Goal: Task Accomplishment & Management: Complete application form

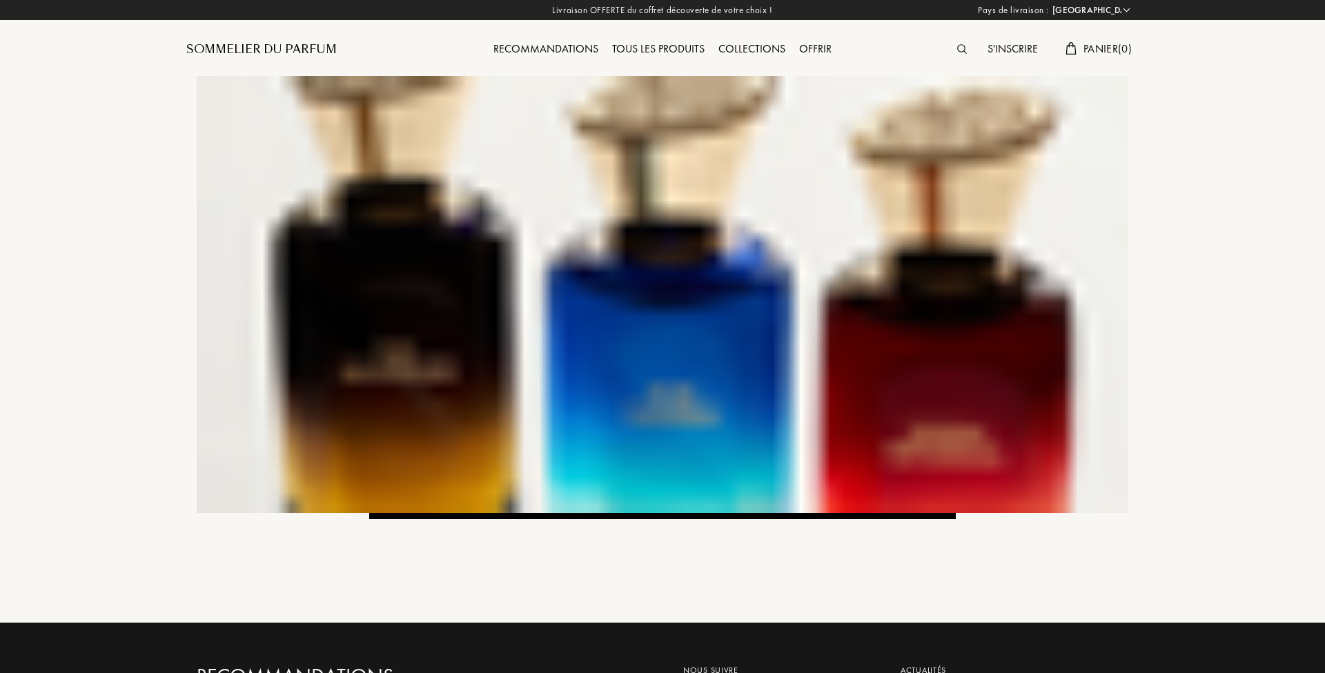
select select "FR"
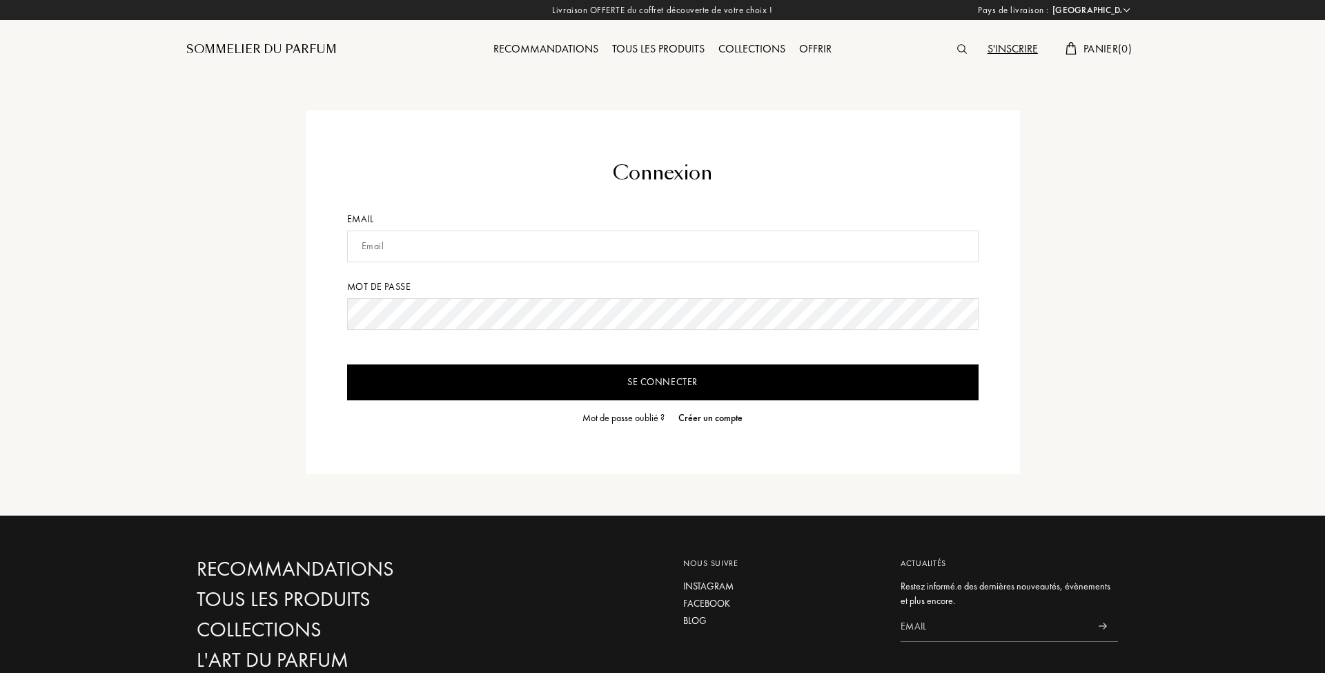
select select "FR"
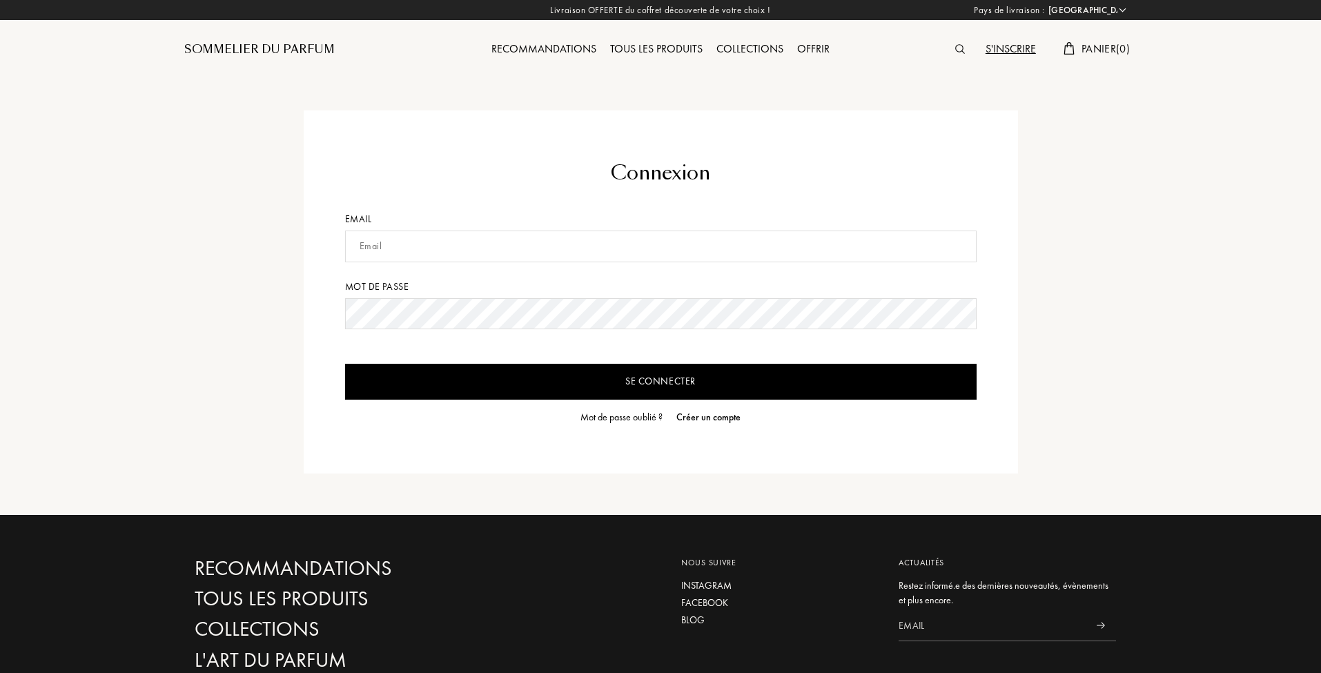
click at [460, 247] on input "text" at bounding box center [660, 246] width 631 height 32
click at [493, 232] on input "text" at bounding box center [660, 246] width 631 height 32
click at [493, 232] on input "g.salzgeber@fab²" at bounding box center [660, 246] width 631 height 32
click at [482, 240] on input "g.salzgeber@fab²" at bounding box center [660, 246] width 631 height 32
type input "g.salzgeber@fab-musa.com"
